Goal: Transaction & Acquisition: Purchase product/service

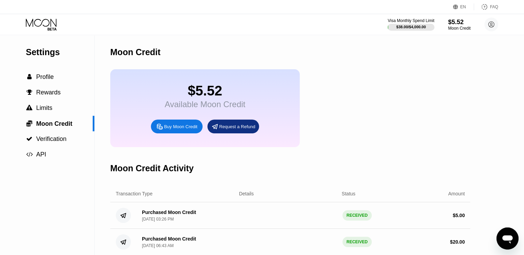
scroll to position [69, 0]
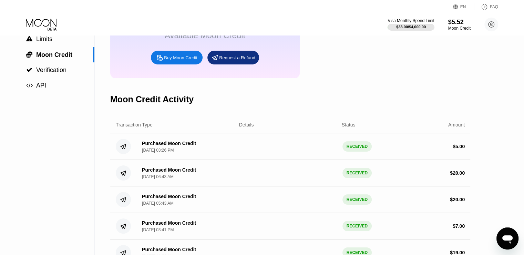
click at [183, 61] on div "Buy Moon Credit" at bounding box center [180, 58] width 33 height 6
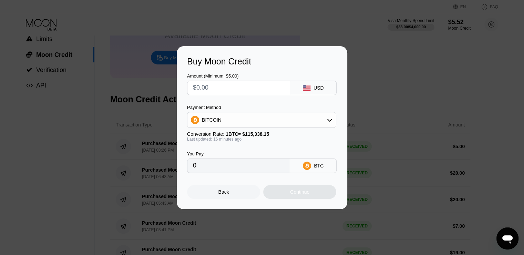
click at [236, 83] on input "text" at bounding box center [238, 88] width 91 height 14
click at [235, 87] on input "text" at bounding box center [238, 88] width 91 height 14
type input "$2"
type input "0.00001738"
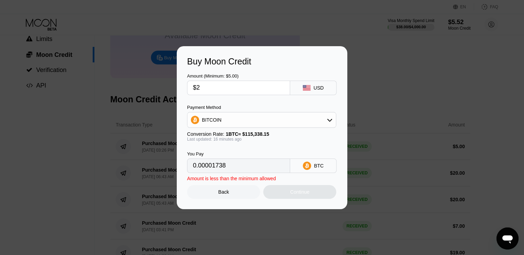
type input "$26"
type input "0.00022585"
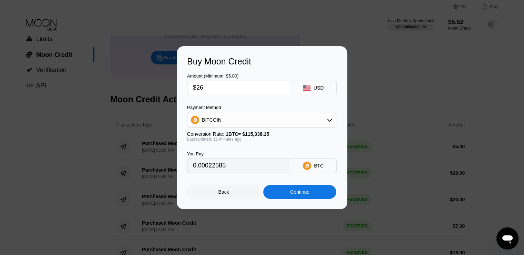
type input "$26"
click at [293, 193] on div "Continue" at bounding box center [299, 192] width 19 height 6
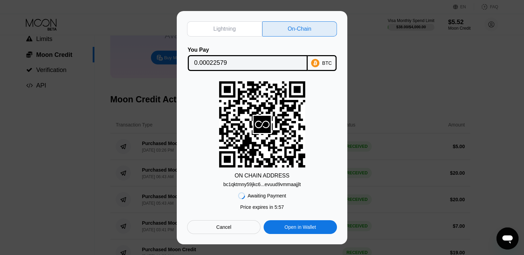
click at [260, 182] on div "bc1qktmny59jkc6...evuud9vmmaajjlt" at bounding box center [262, 185] width 78 height 6
click at [319, 187] on div "ON CHAIN ADDRESS bc1qktmny59jkc6...evuud9vmmaajjlt" at bounding box center [262, 134] width 150 height 106
click at [298, 63] on input "0.00022579" at bounding box center [247, 63] width 107 height 14
click at [317, 96] on div "ON CHAIN ADDRESS bc1qktmny59jkc6...evuud9vmmaajjlt" at bounding box center [262, 134] width 150 height 106
click at [207, 185] on div "ON CHAIN ADDRESS bc1qktmny59jkc6...evuud9vmmaajjlt" at bounding box center [262, 134] width 150 height 106
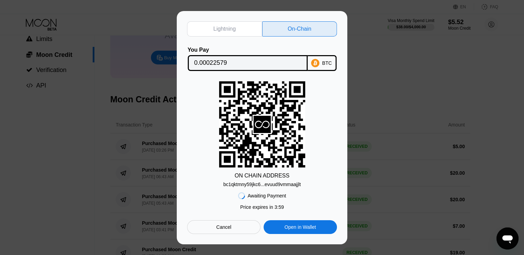
click at [316, 195] on div "Awaiting Payment Price expires in 3 : 59 Cancel Open in [GEOGRAPHIC_DATA]" at bounding box center [262, 210] width 150 height 47
click at [318, 98] on div "ON CHAIN ADDRESS bc1qktmny59jkc6...evuud9vmmaajjlt" at bounding box center [262, 134] width 150 height 106
click at [267, 195] on div "Awaiting Payment" at bounding box center [267, 196] width 39 height 6
click at [272, 178] on div "ON CHAIN ADDRESS" at bounding box center [262, 176] width 55 height 6
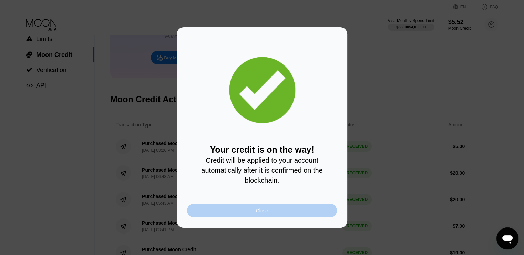
click at [290, 214] on div "Close" at bounding box center [262, 211] width 150 height 14
